Goal: Transaction & Acquisition: Purchase product/service

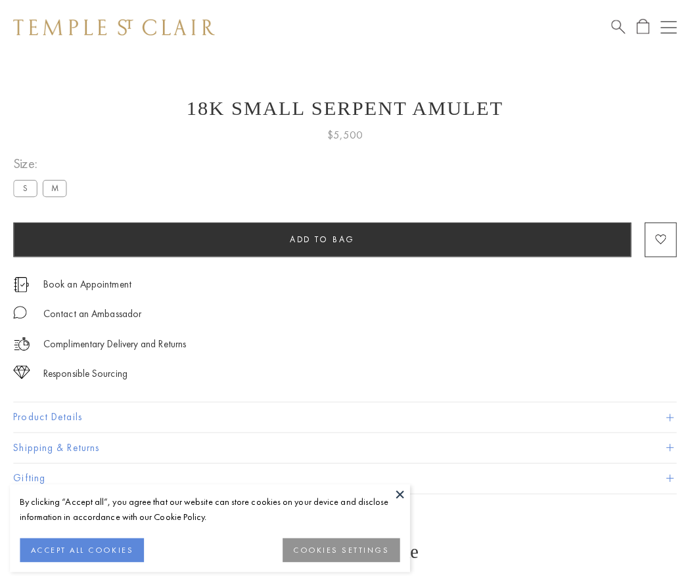
scroll to position [12, 0]
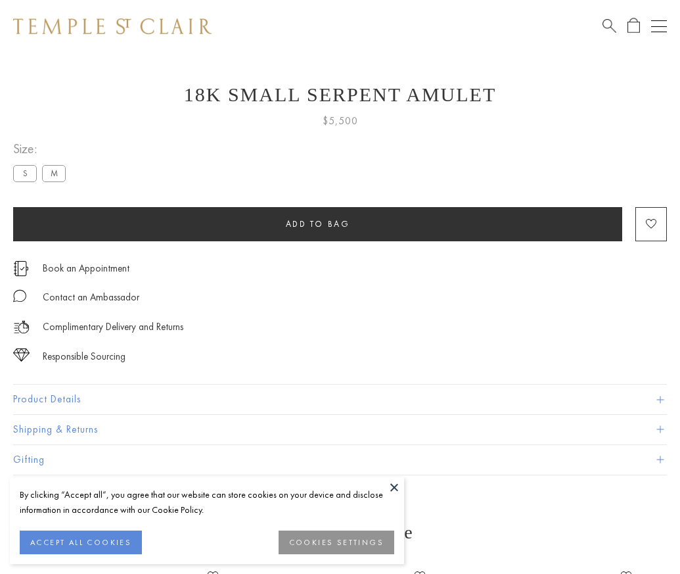
click at [317, 223] on span "Add to bag" at bounding box center [318, 223] width 64 height 11
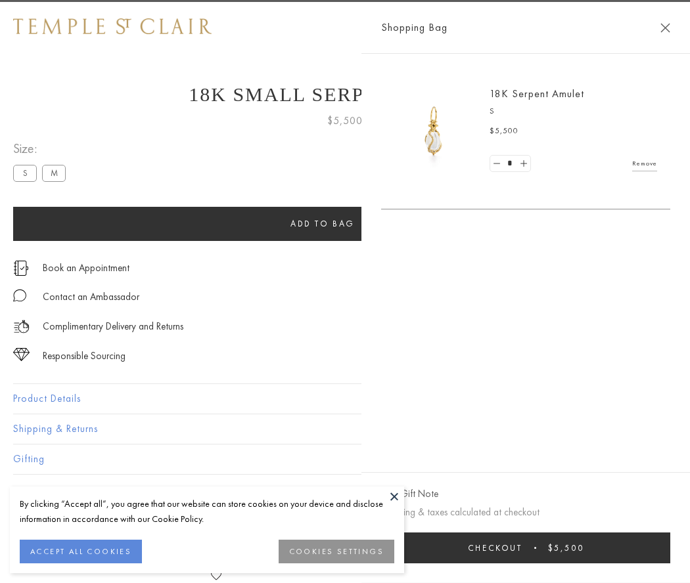
click at [536, 548] on span "submit" at bounding box center [535, 548] width 2 height 2
